Goal: Check status: Check status

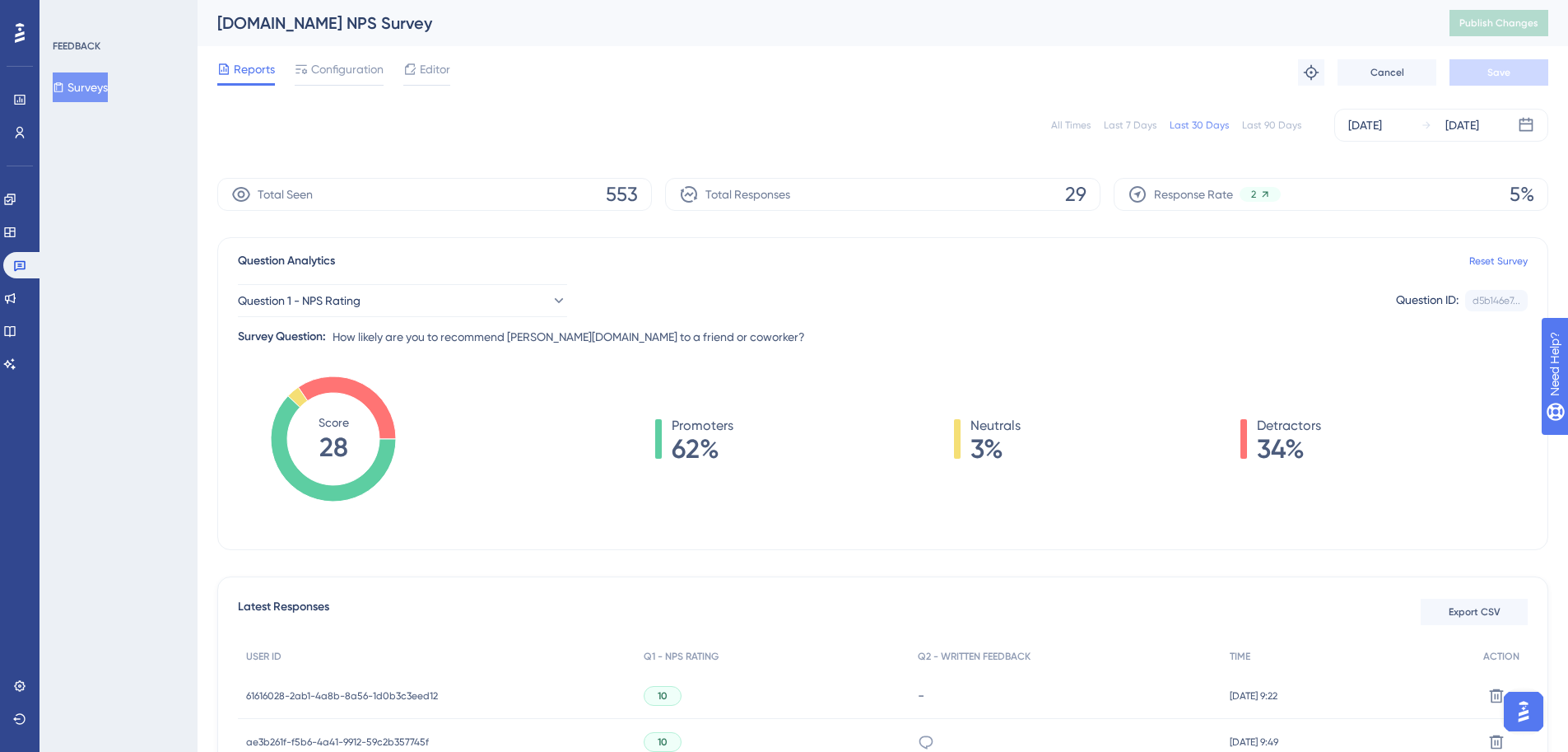
click at [357, 198] on div "Total Seen 553" at bounding box center [434, 194] width 435 height 33
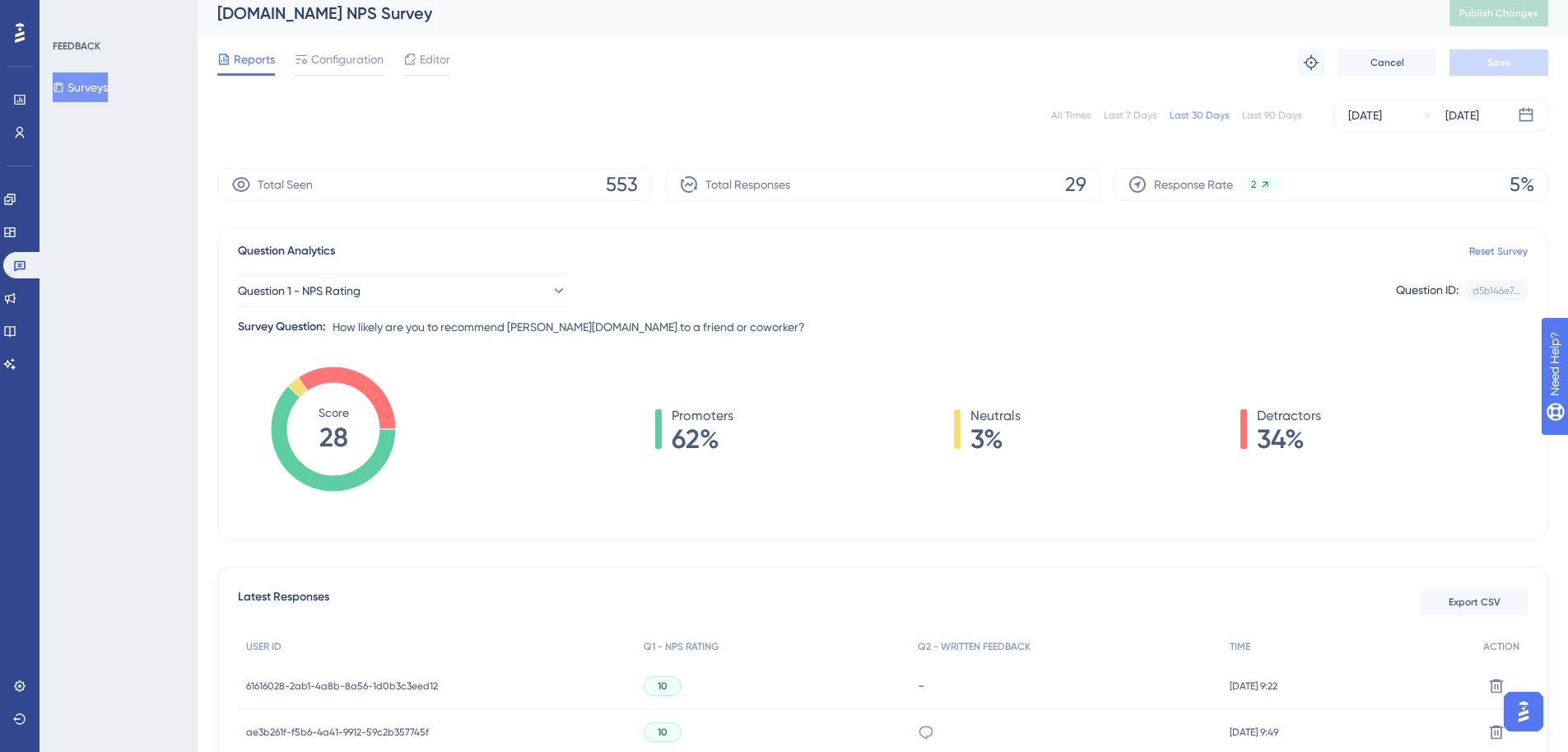
click at [21, 35] on icon at bounding box center [20, 32] width 10 height 21
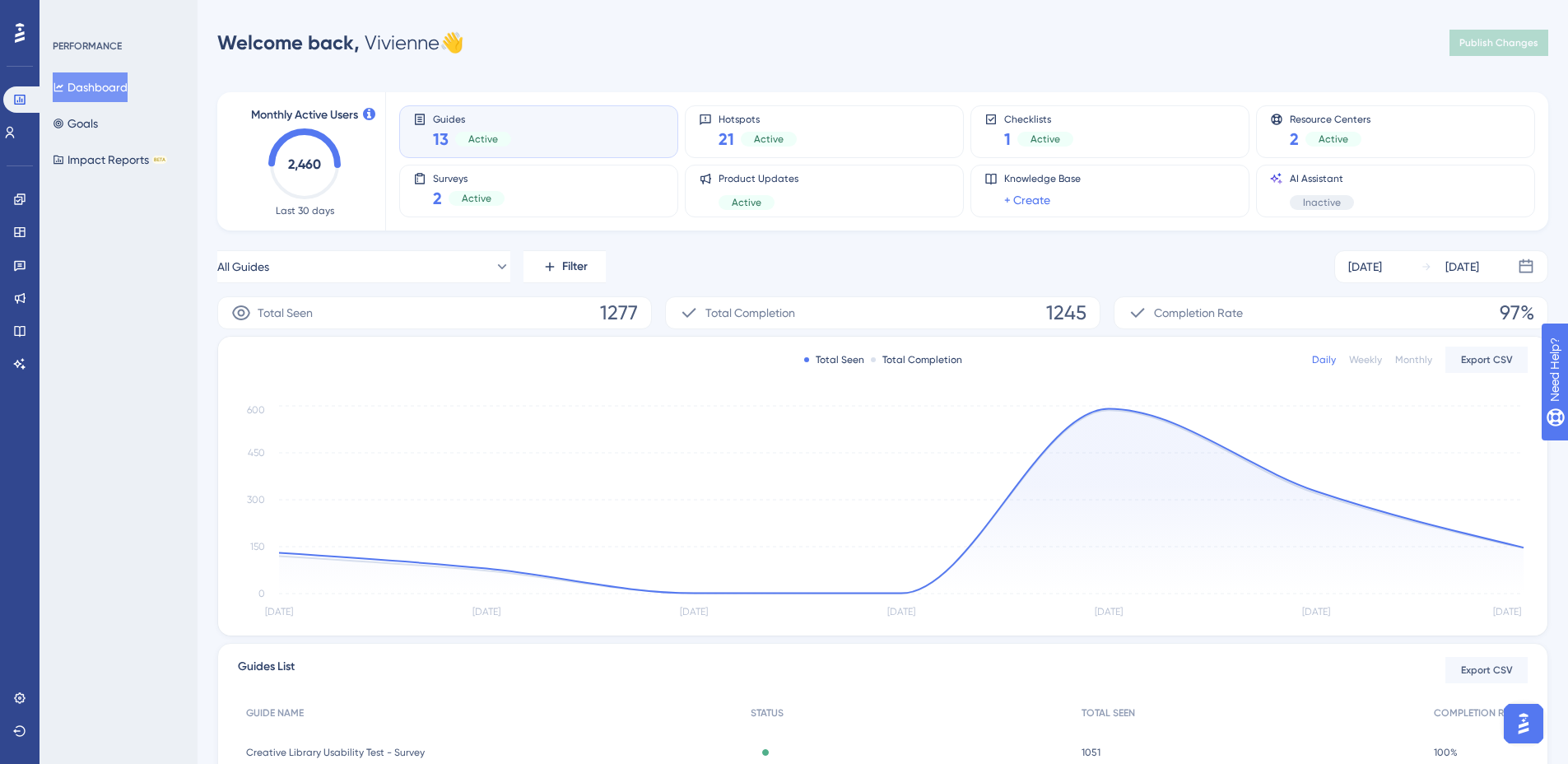
scroll to position [85, 0]
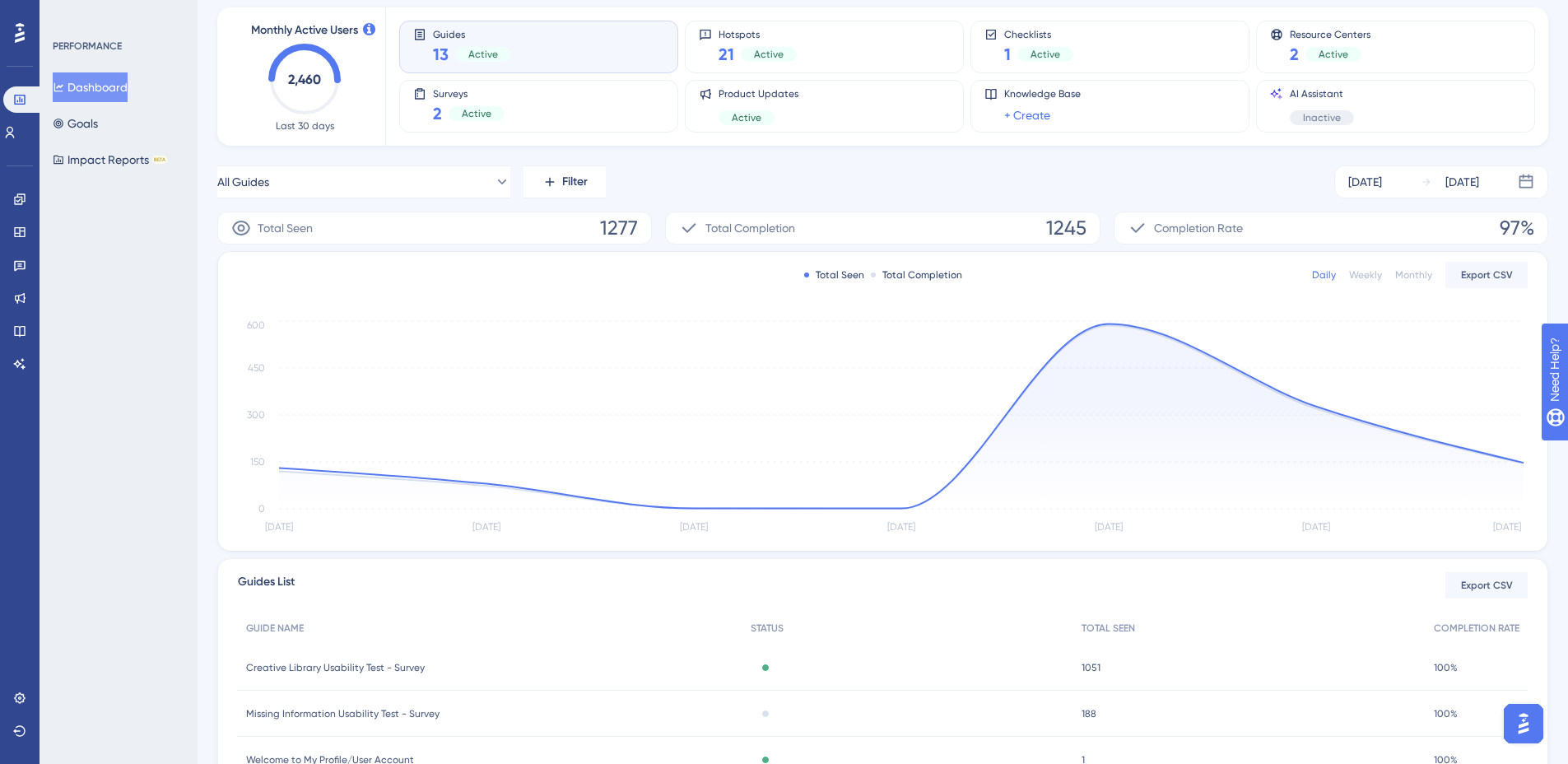
click at [441, 658] on div "Creative Library Usability Test - Survey Creative Library Usability Test - Surv…" at bounding box center [490, 667] width 504 height 46
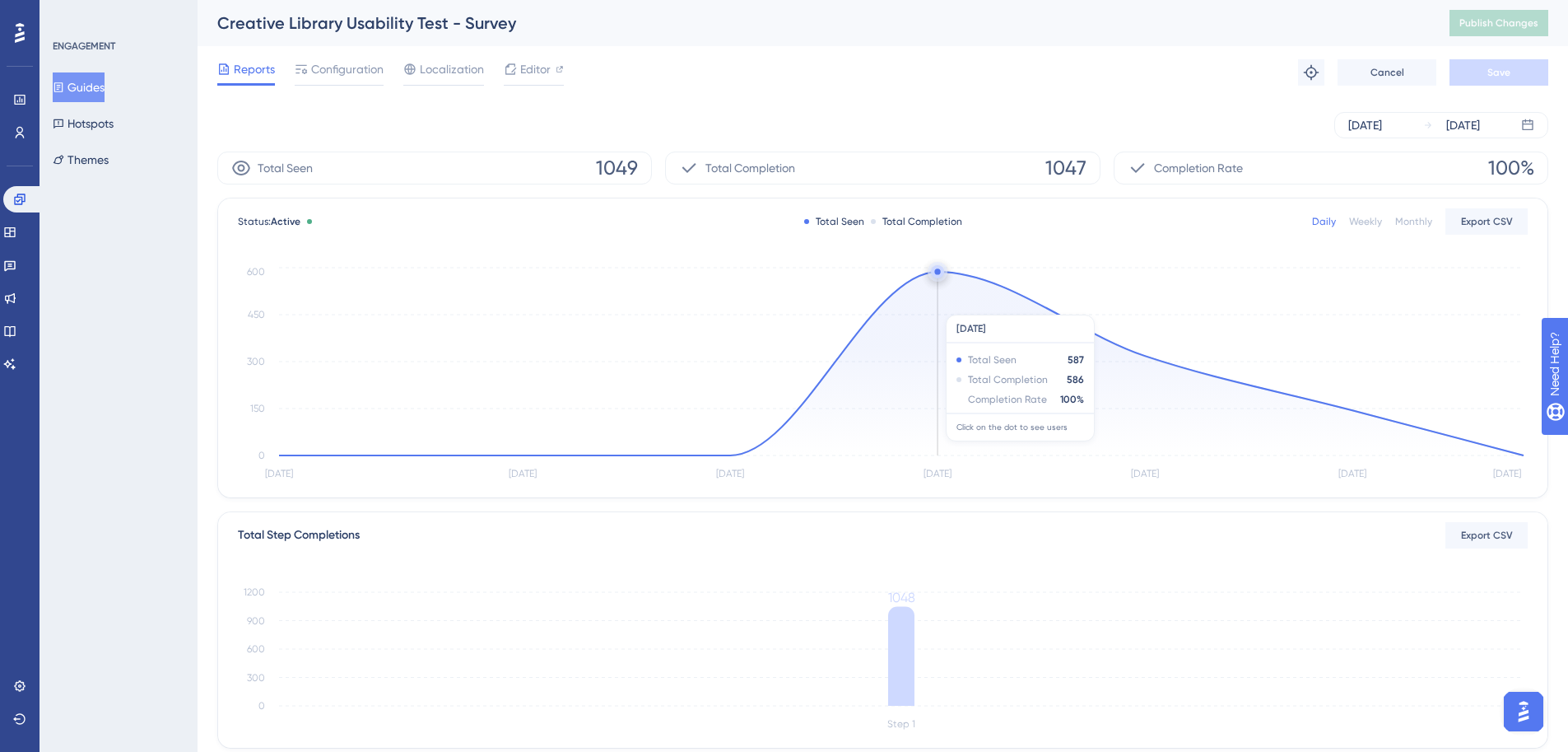
scroll to position [291, 0]
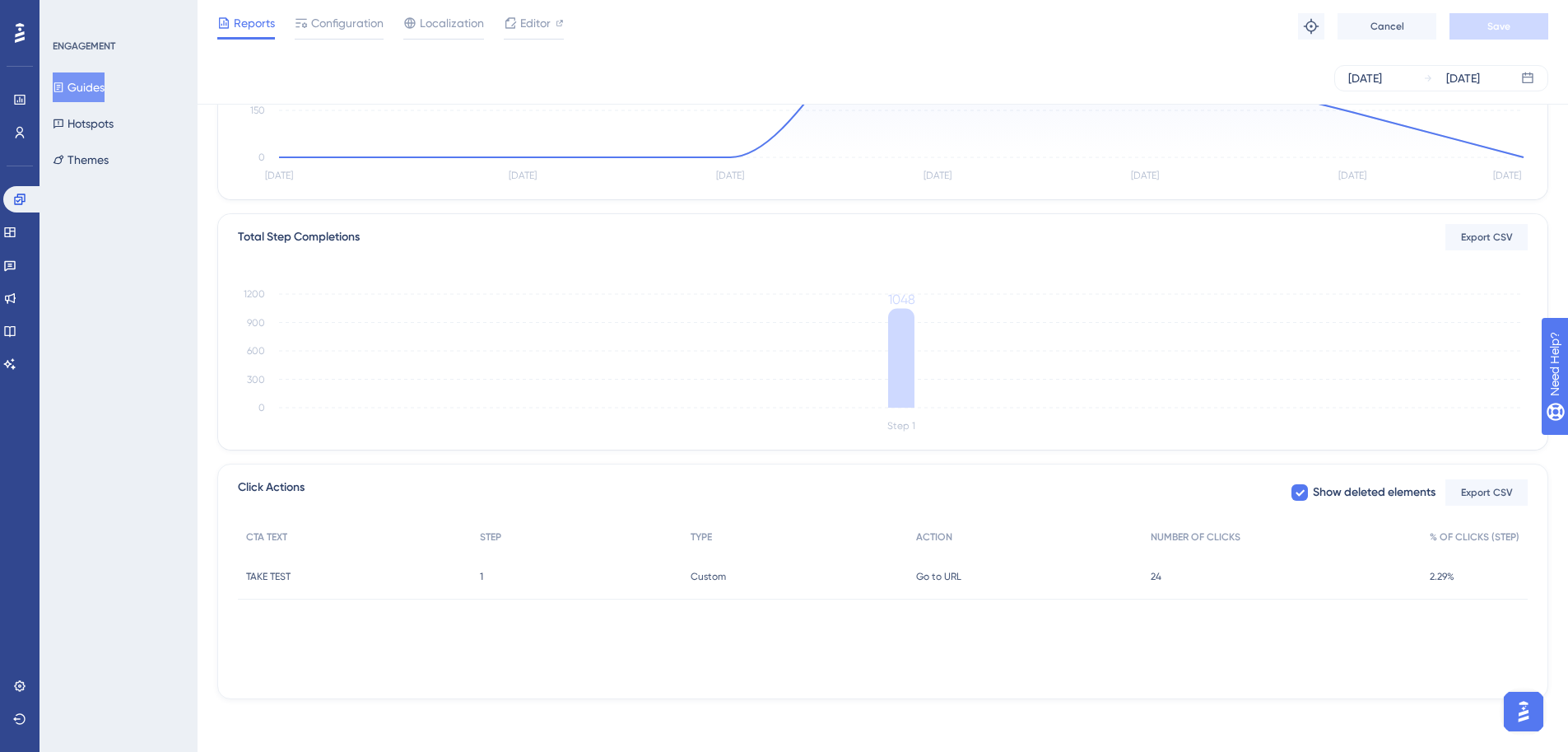
click at [105, 76] on button "Guides" at bounding box center [78, 87] width 51 height 30
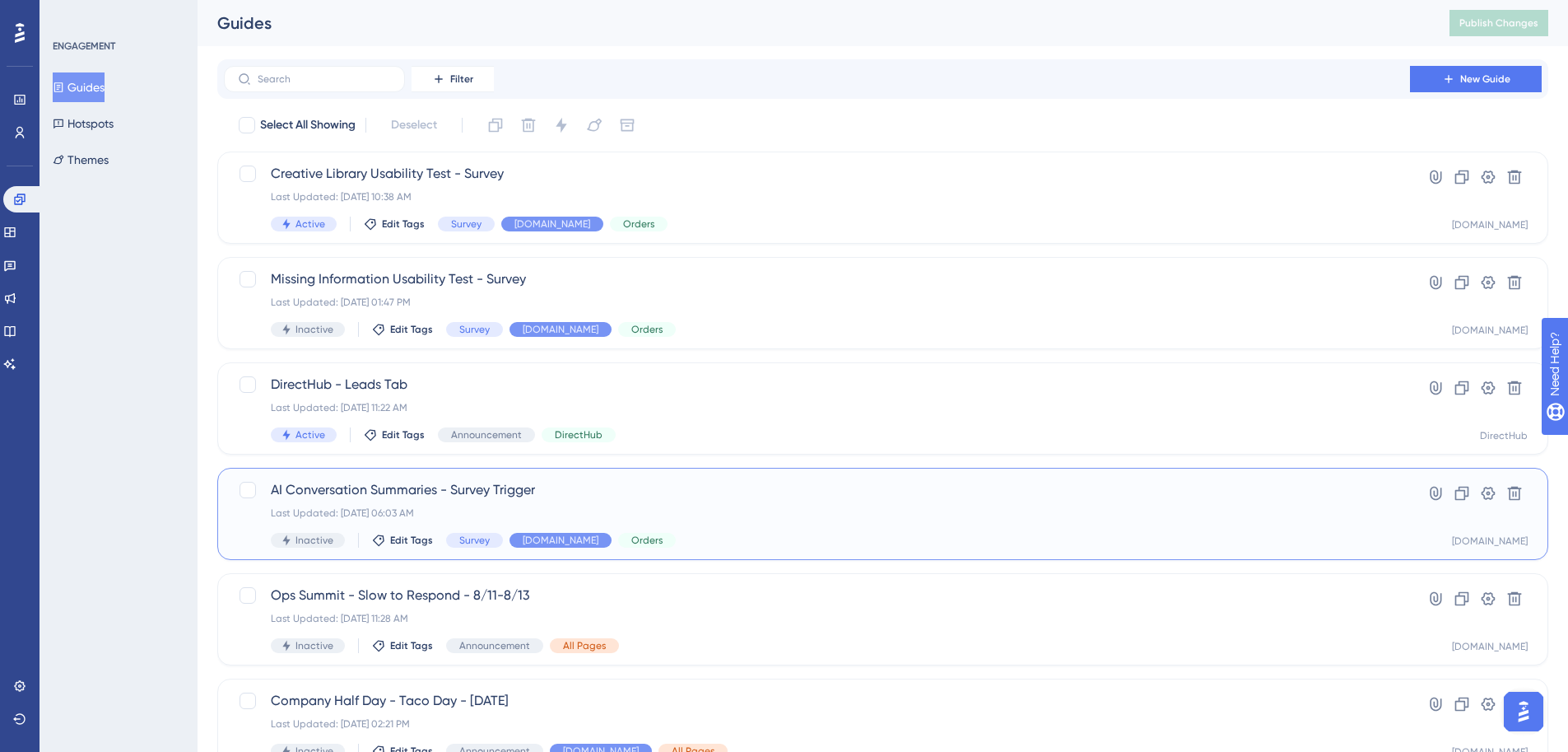
click at [655, 493] on span "AI Conversation Summaries - Survey Trigger" at bounding box center [817, 489] width 1092 height 20
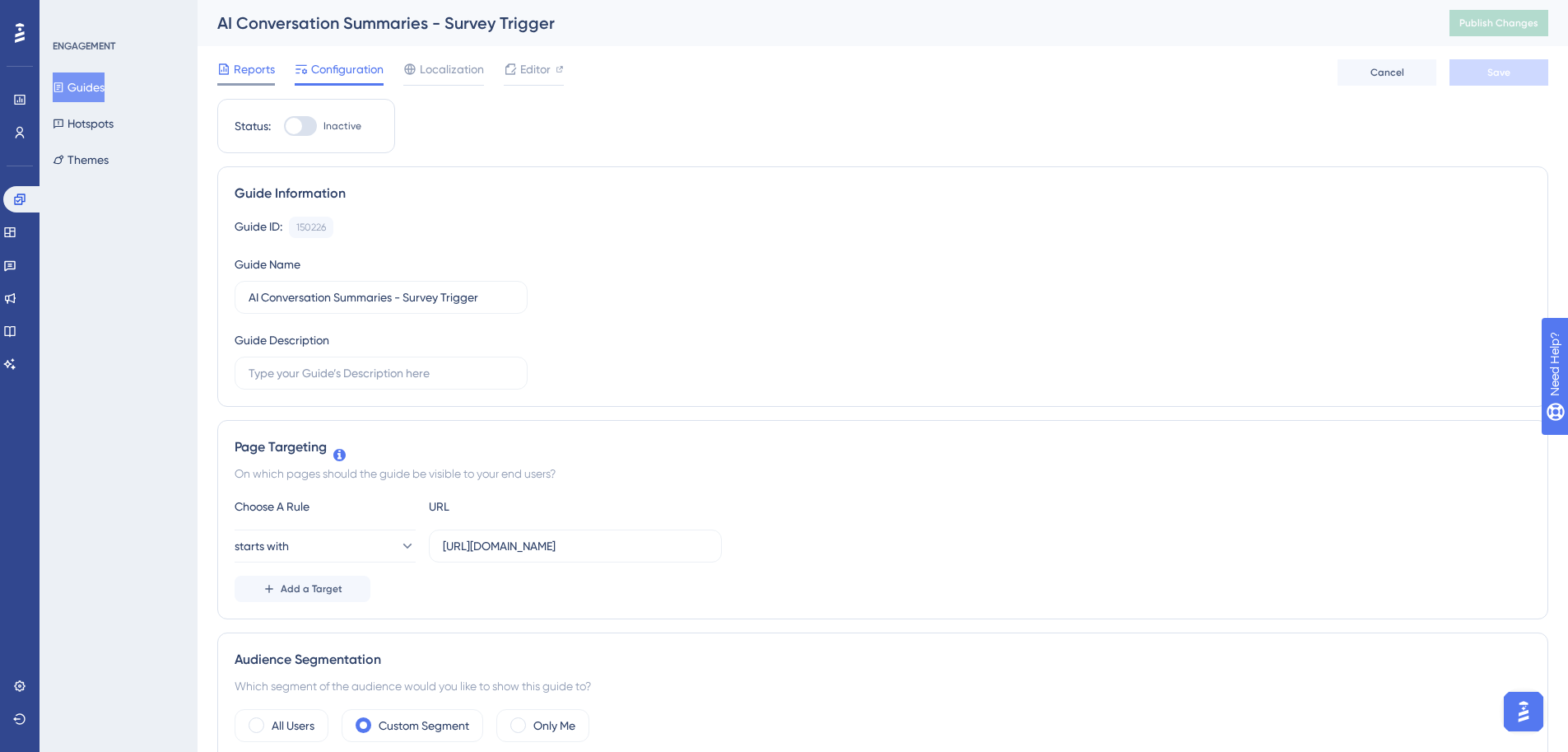
click at [257, 70] on span "Reports" at bounding box center [254, 69] width 41 height 20
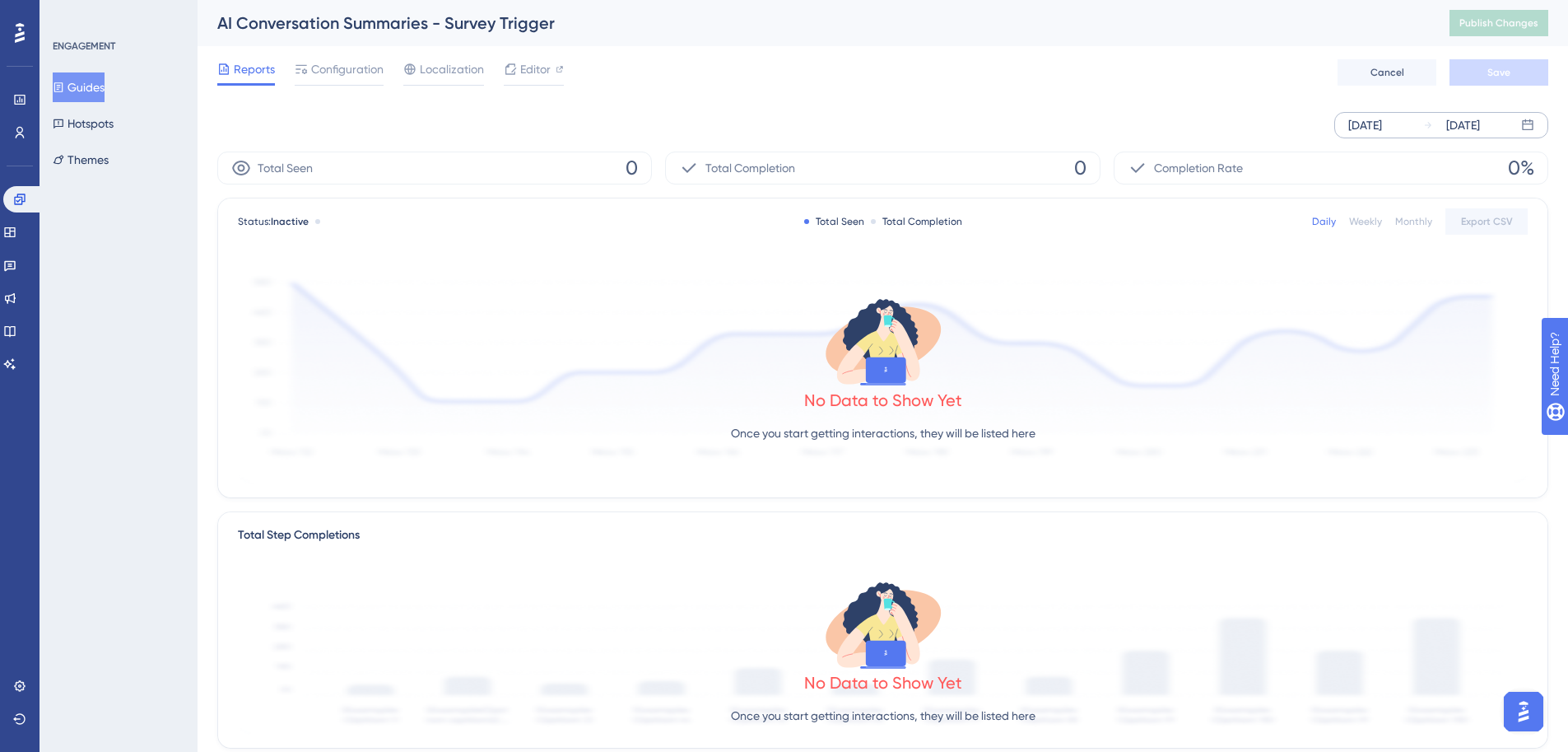
click at [1382, 126] on div "[DATE]" at bounding box center [1364, 125] width 33 height 20
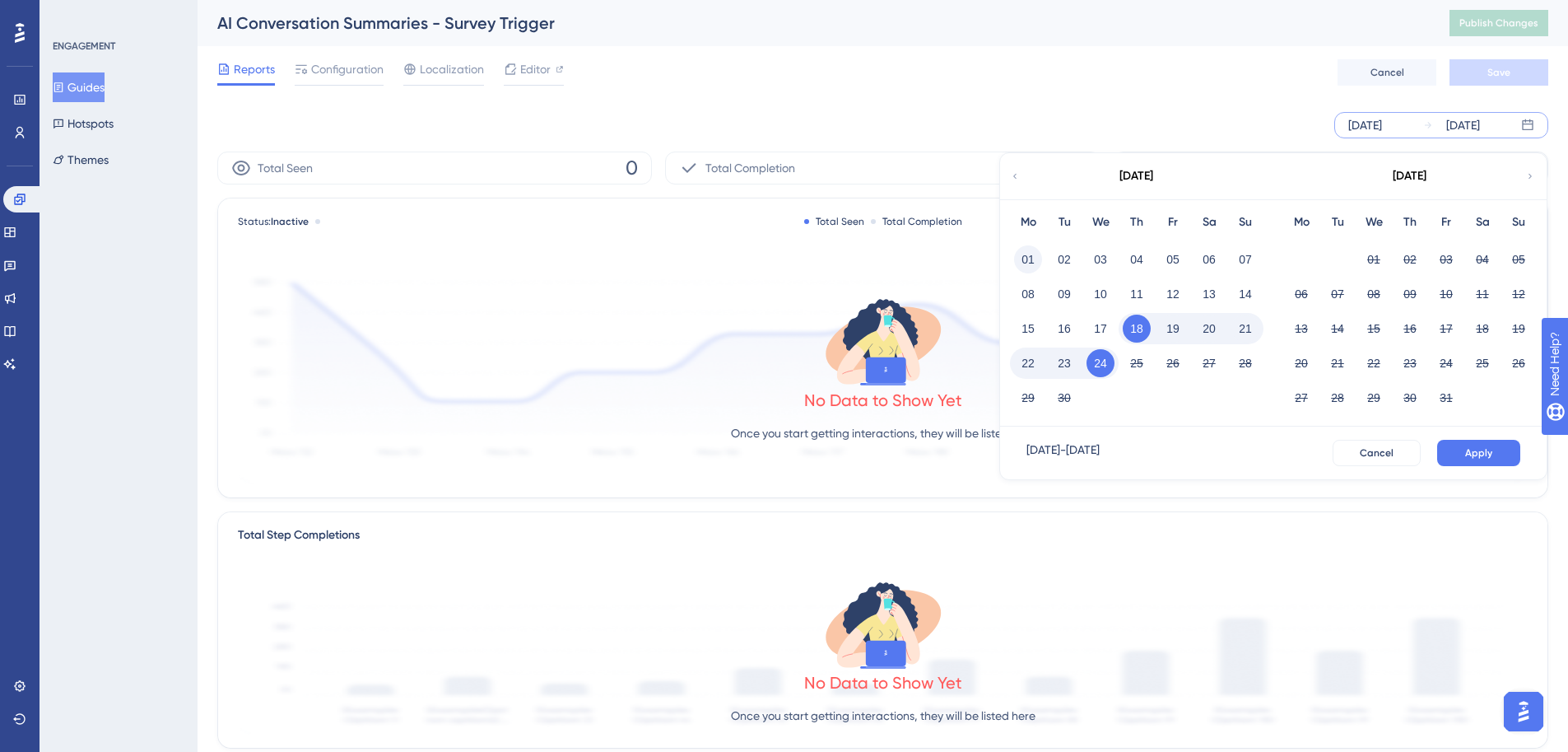
click at [1021, 265] on button "01" at bounding box center [1028, 259] width 28 height 28
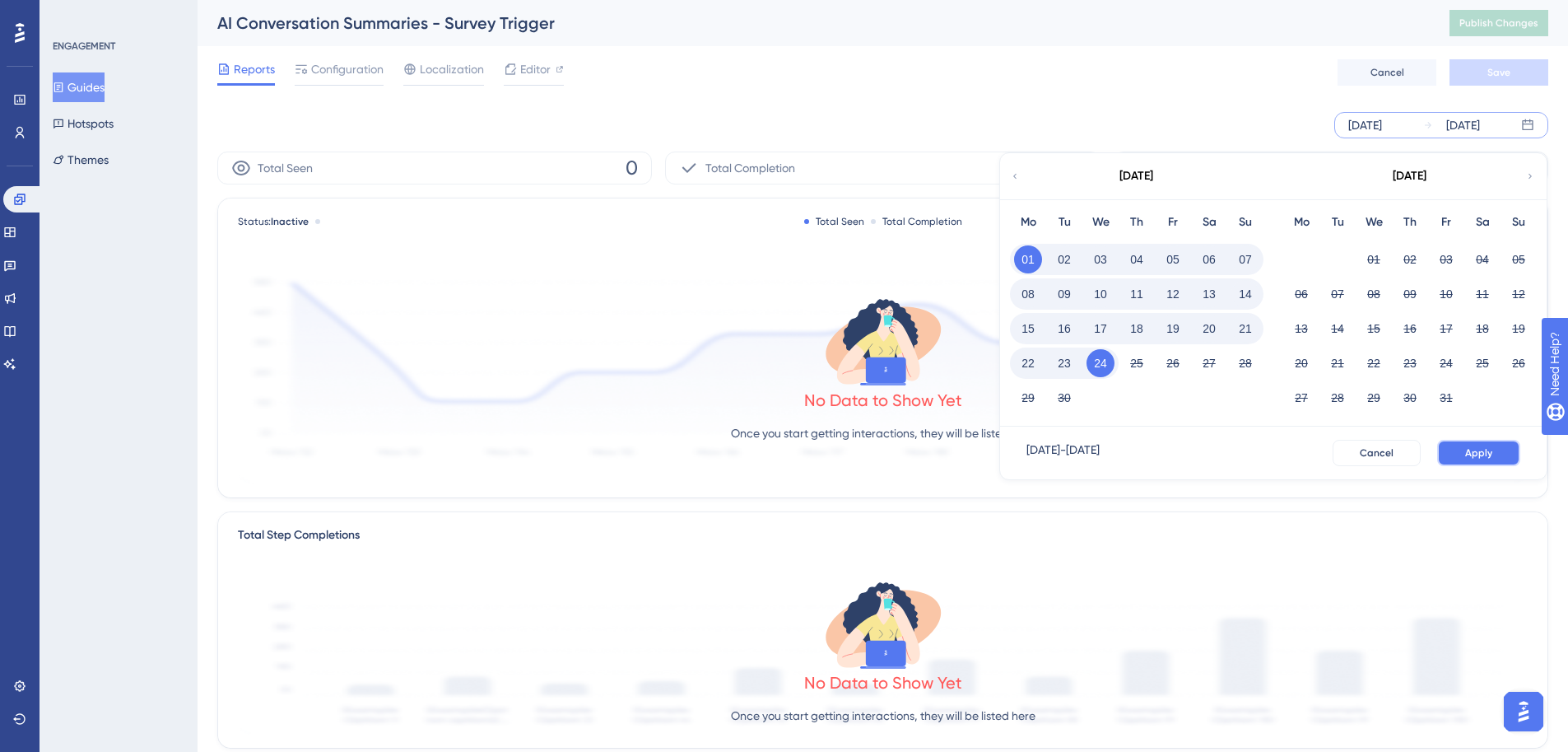
click at [1465, 465] on button "Apply" at bounding box center [1478, 453] width 83 height 27
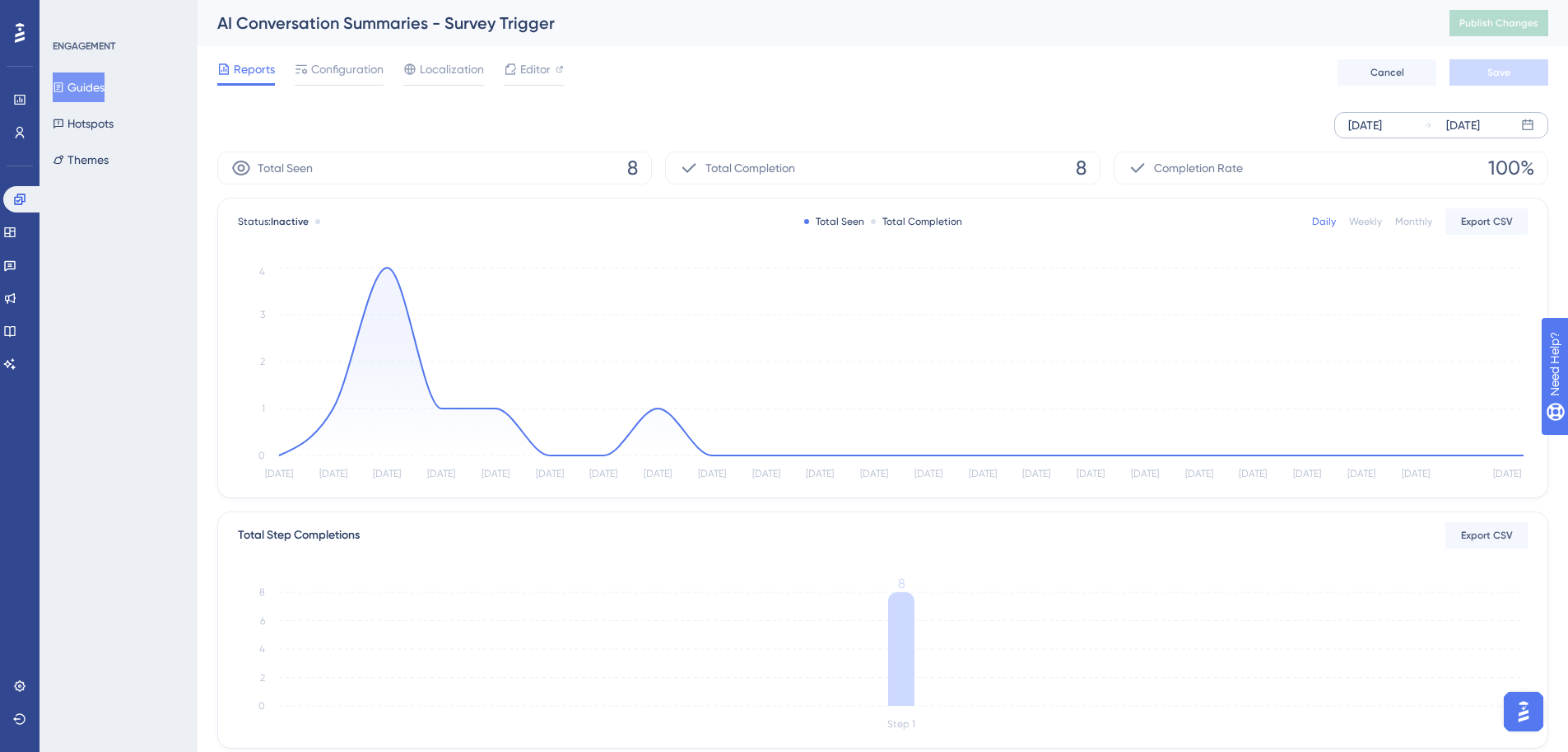
click at [103, 99] on button "Guides" at bounding box center [78, 87] width 51 height 30
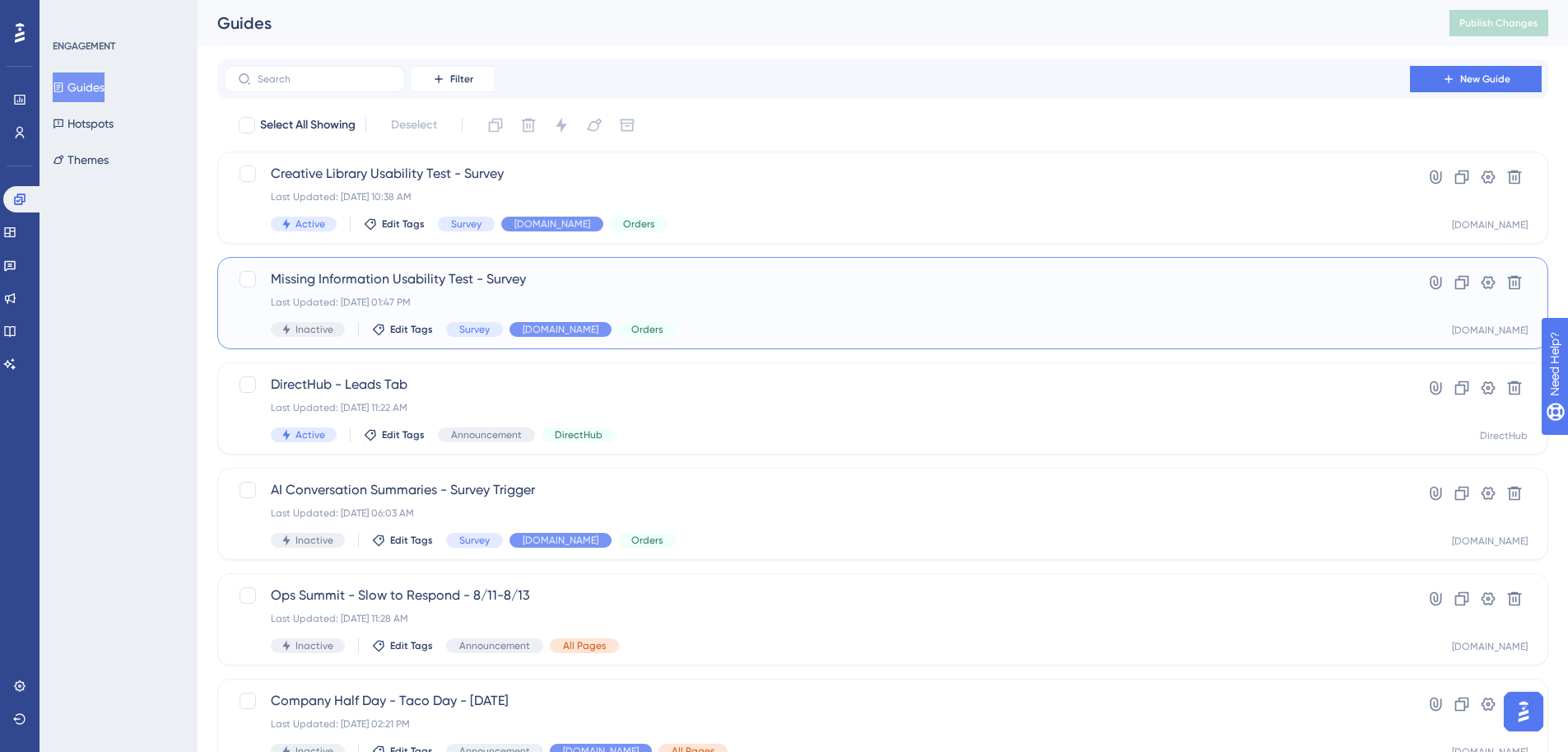
click at [758, 314] on div "Missing Information Usability Test - Survey Last Updated: [DATE] 01:47 PM Inact…" at bounding box center [817, 303] width 1092 height 68
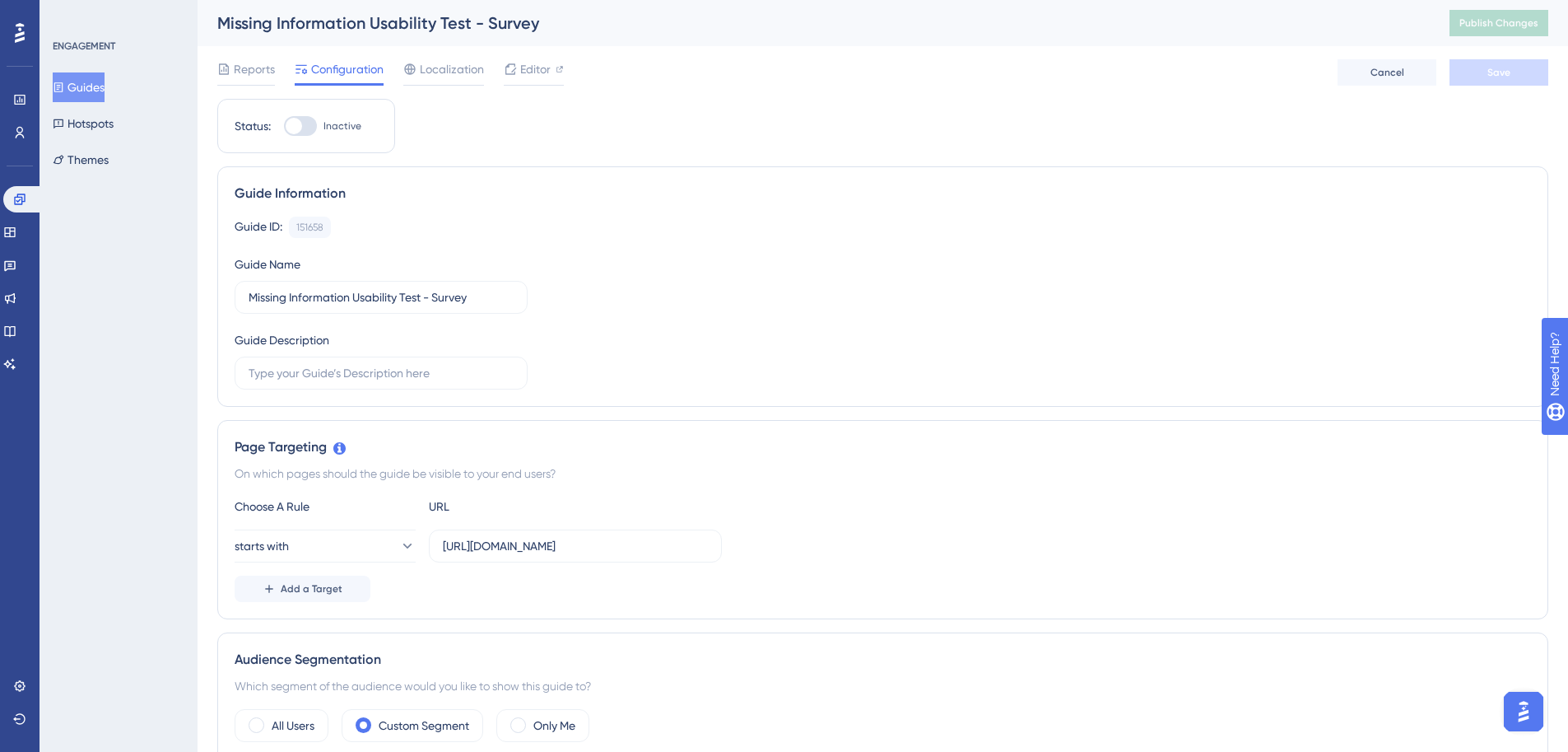
click at [219, 50] on div "Reports Configuration Localization Editor Cancel Save" at bounding box center [882, 71] width 1331 height 52
click at [226, 67] on icon at bounding box center [224, 69] width 13 height 13
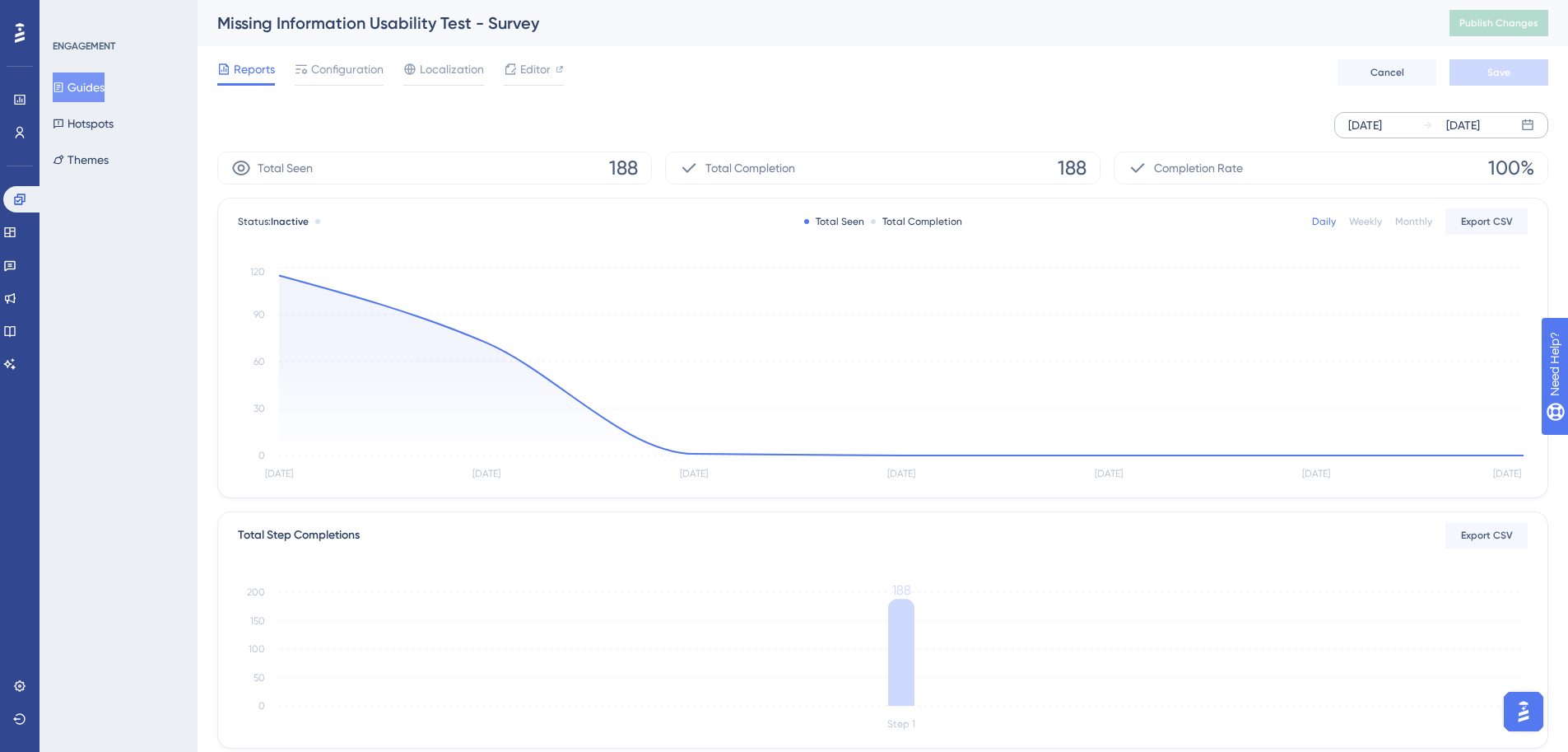
click at [1428, 119] on div "[DATE]" at bounding box center [1451, 125] width 57 height 20
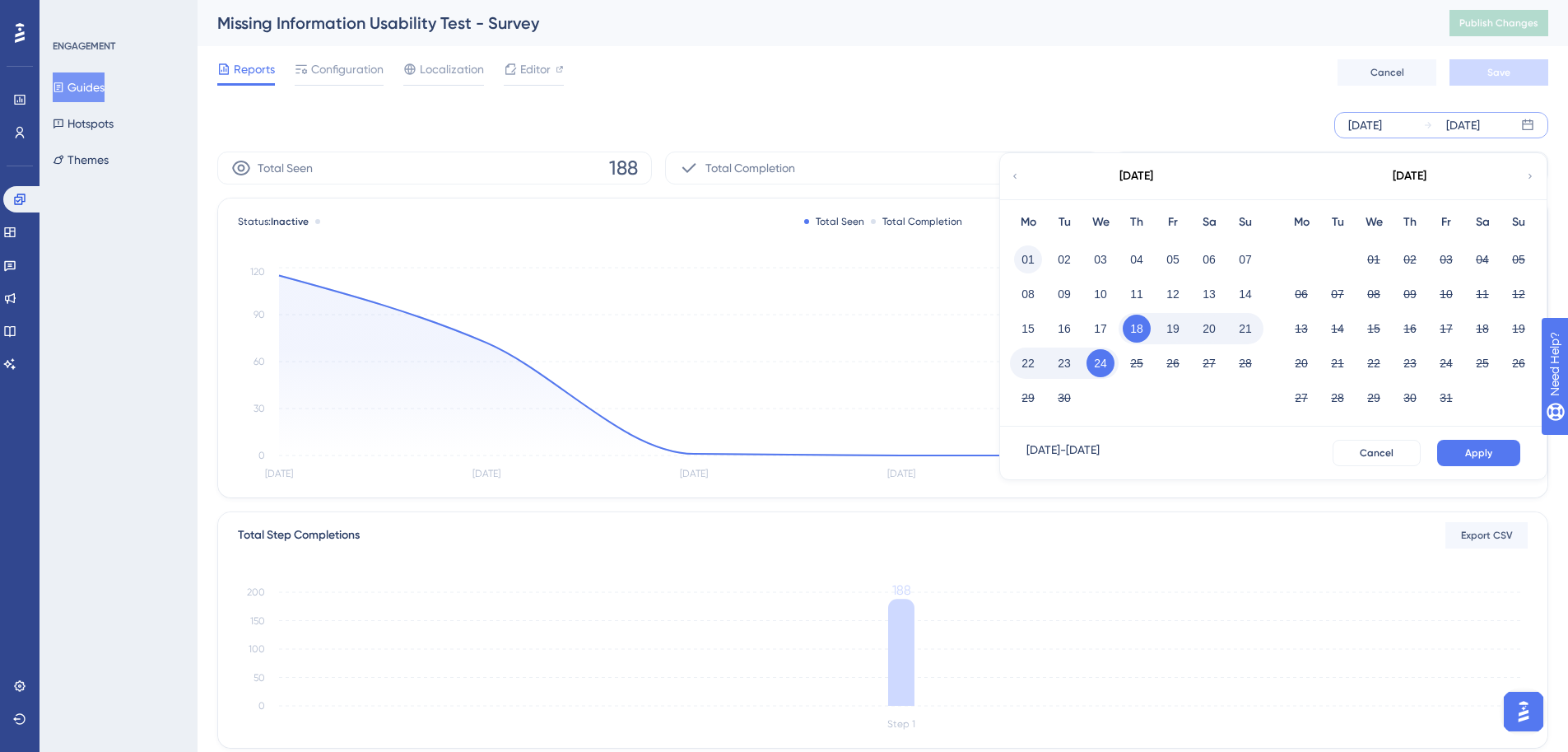
click at [1029, 254] on button "01" at bounding box center [1028, 259] width 28 height 28
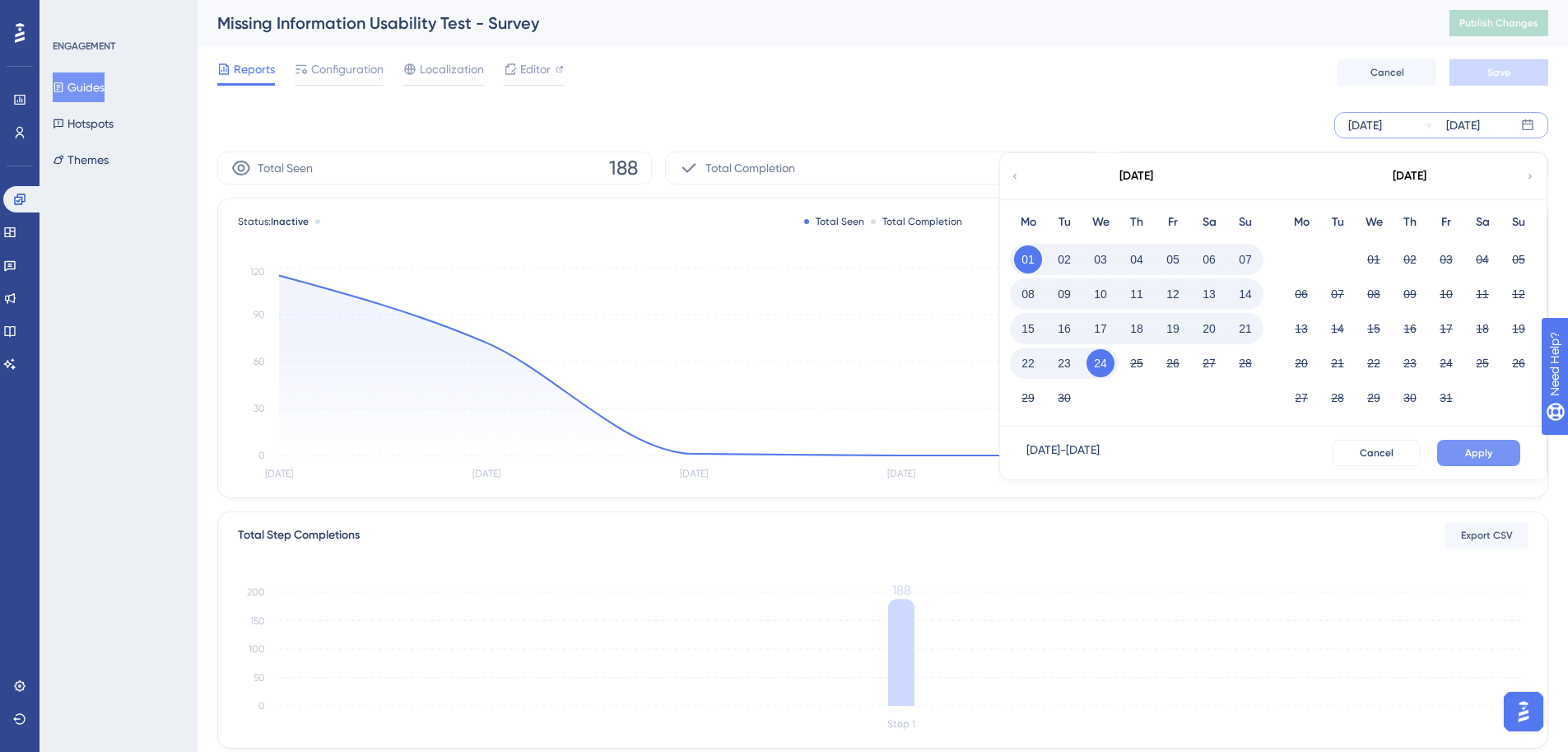
click at [1464, 462] on button "Apply" at bounding box center [1478, 453] width 83 height 27
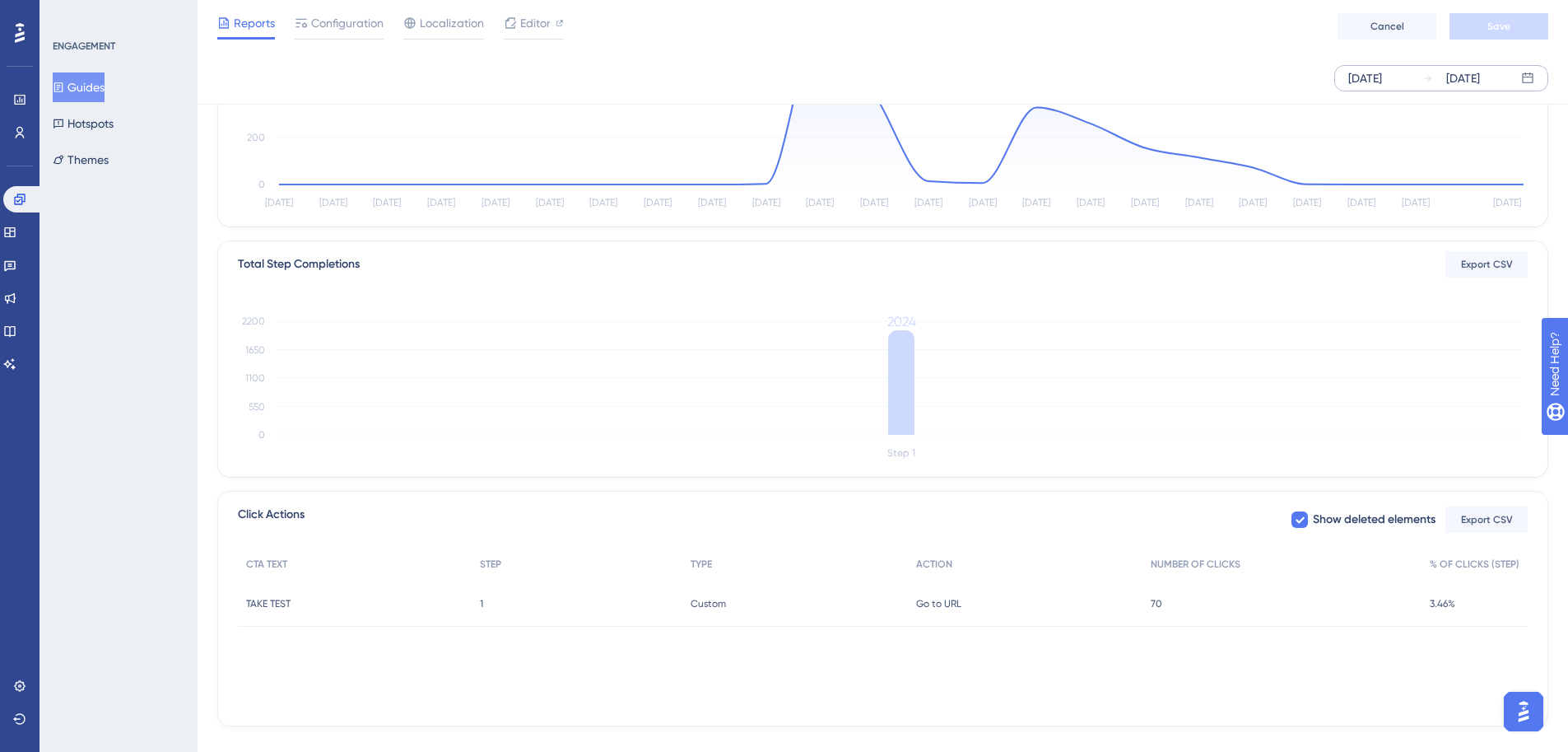
scroll to position [65, 0]
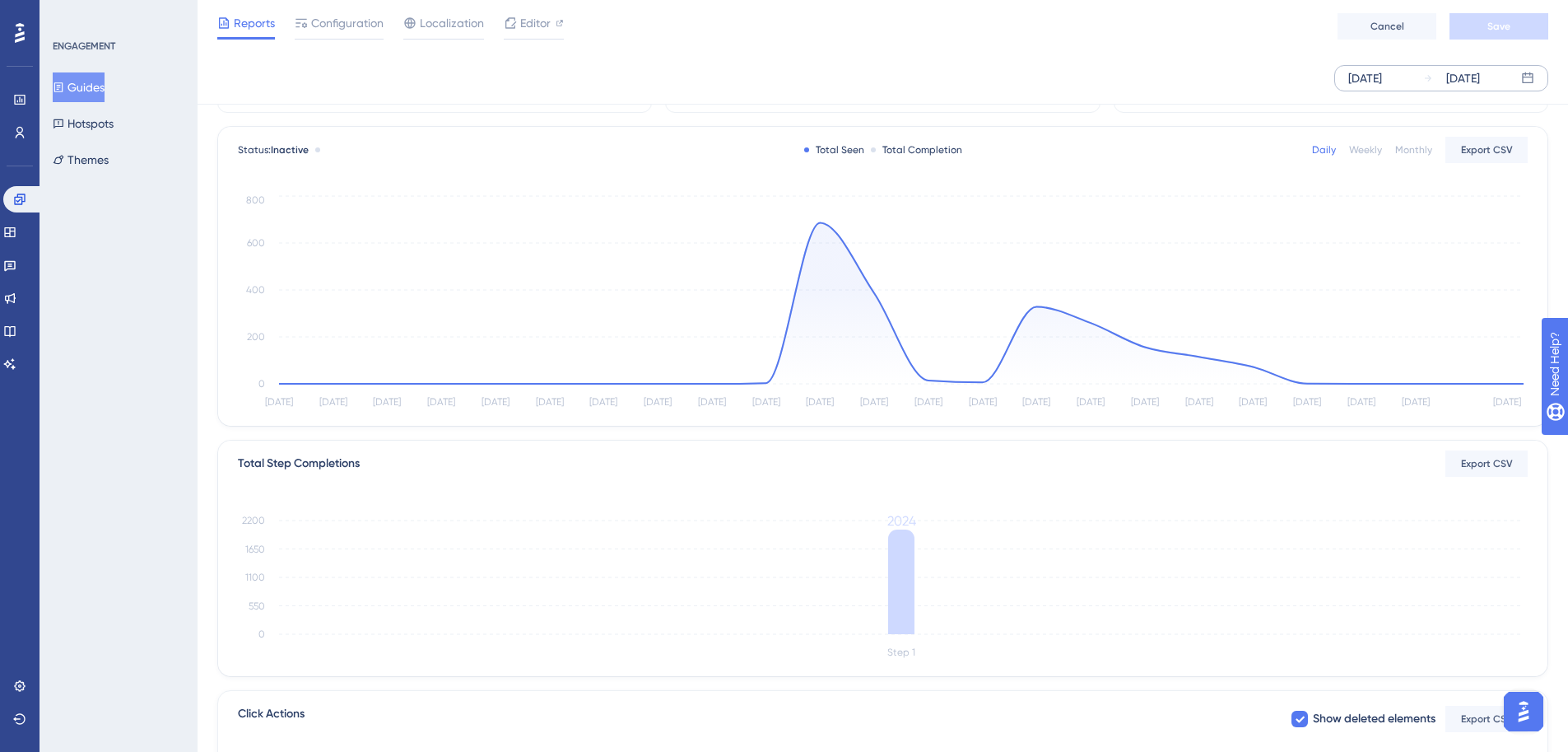
click at [105, 73] on button "Guides" at bounding box center [78, 87] width 51 height 30
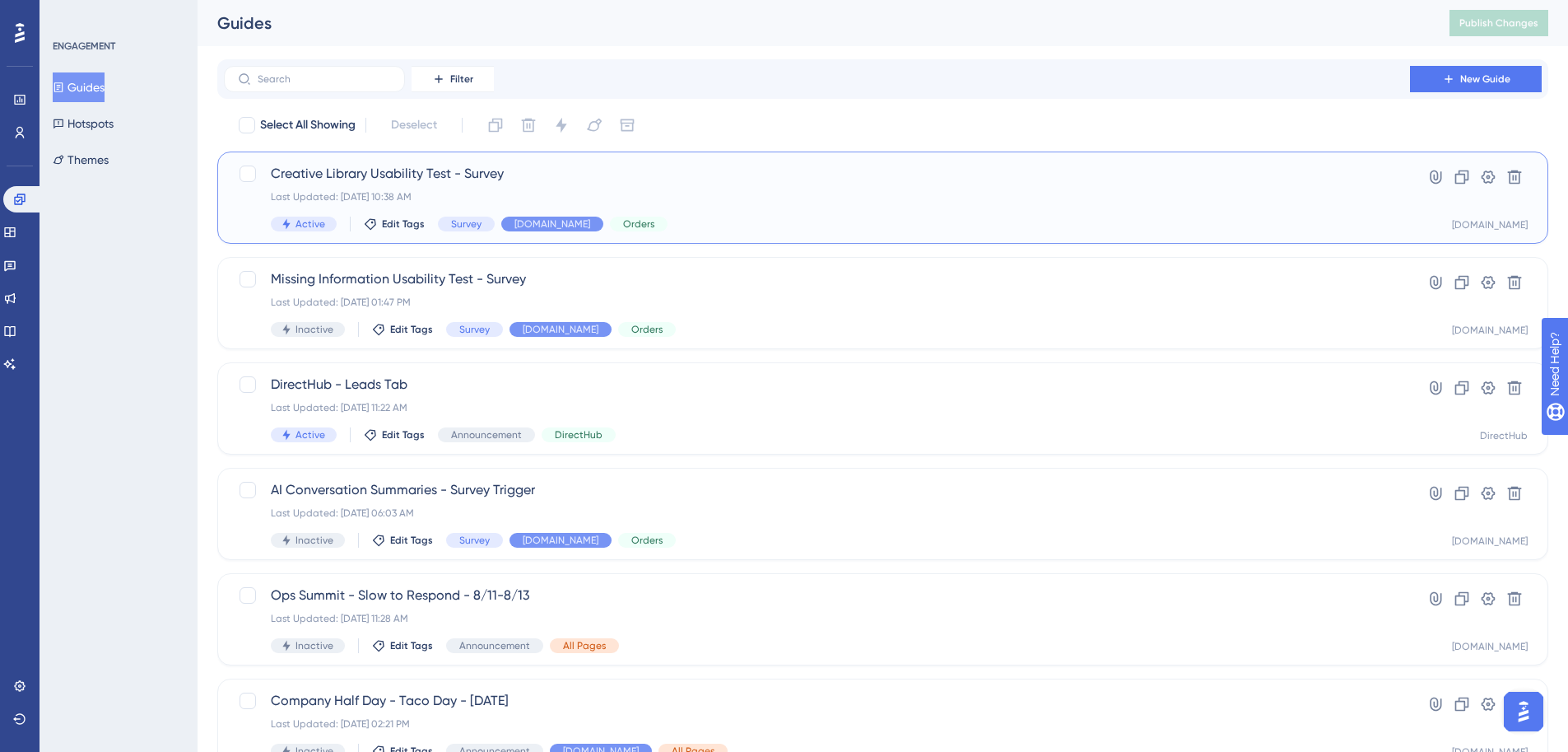
click at [578, 166] on span "Creative Library Usability Test - Survey" at bounding box center [817, 173] width 1092 height 20
